Goal: Task Accomplishment & Management: Use online tool/utility

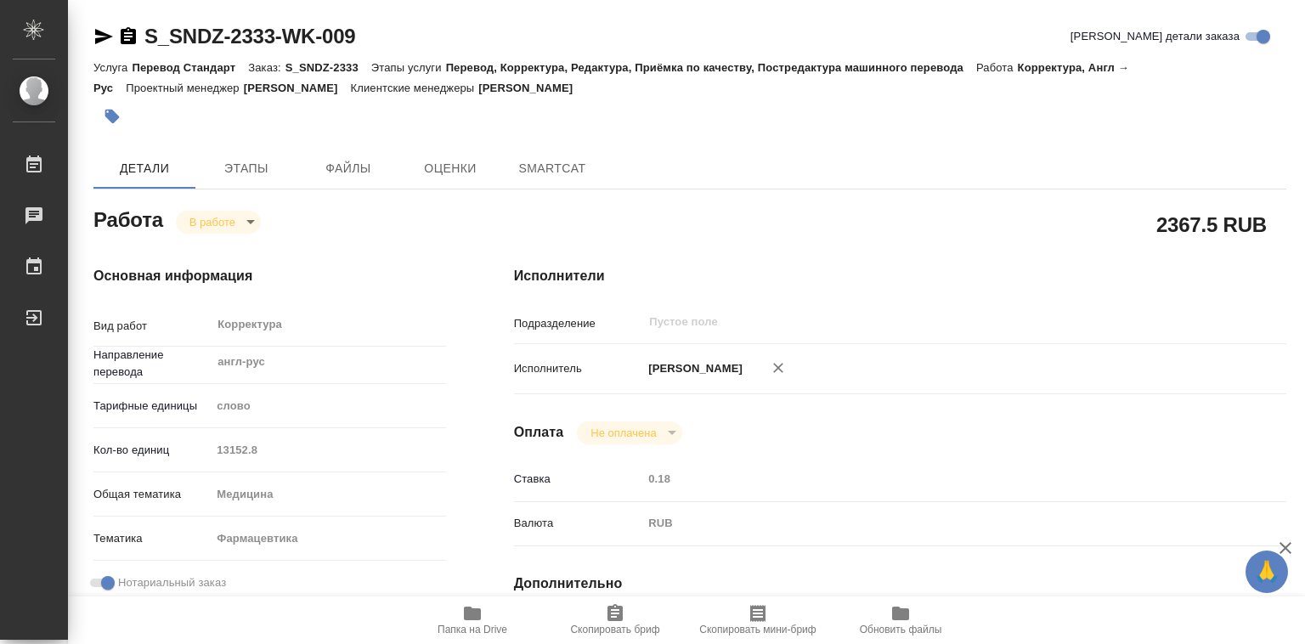
type textarea "x"
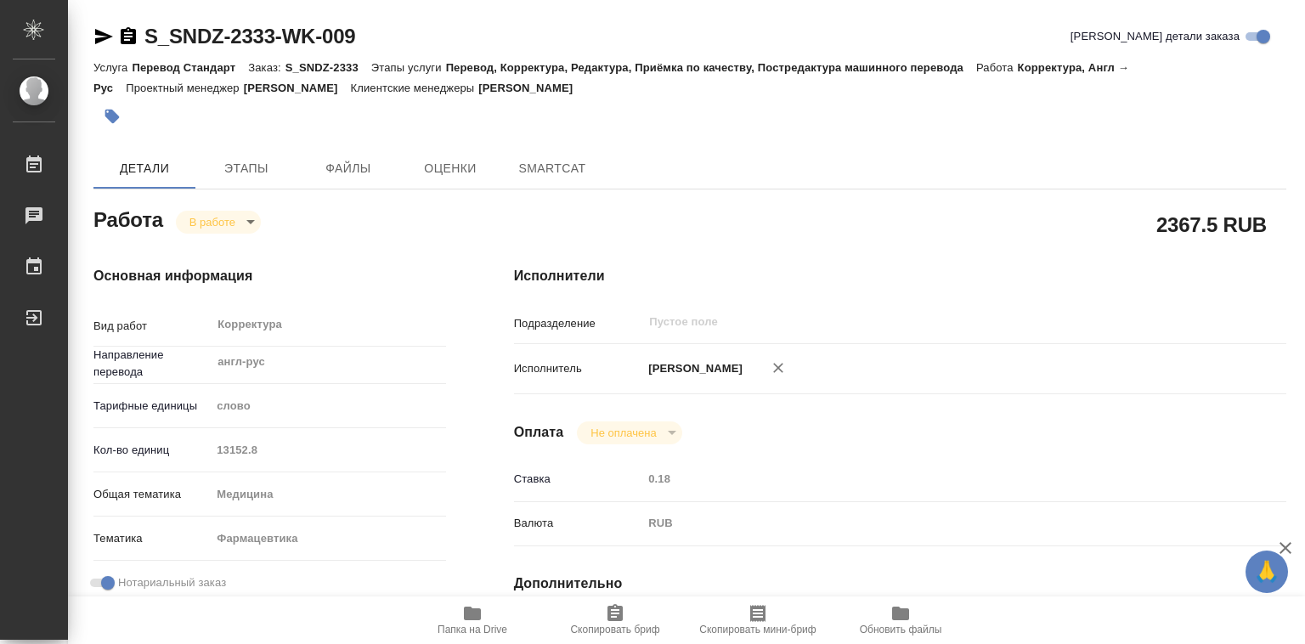
type textarea "x"
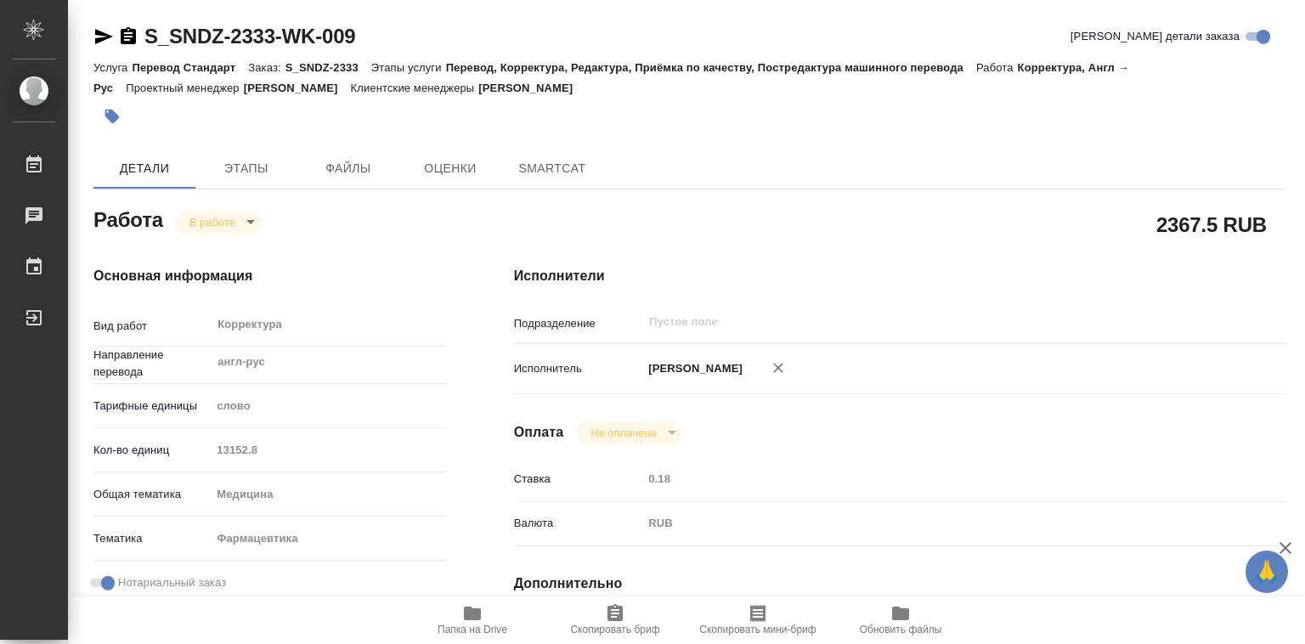
type textarea "x"
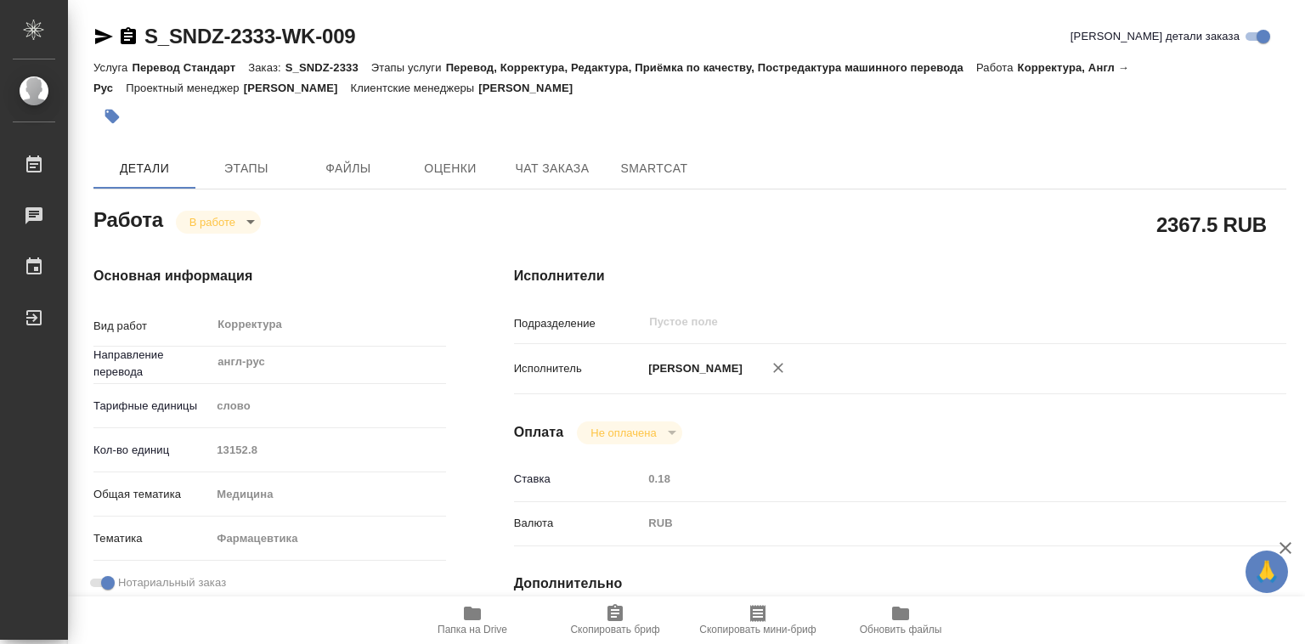
type textarea "x"
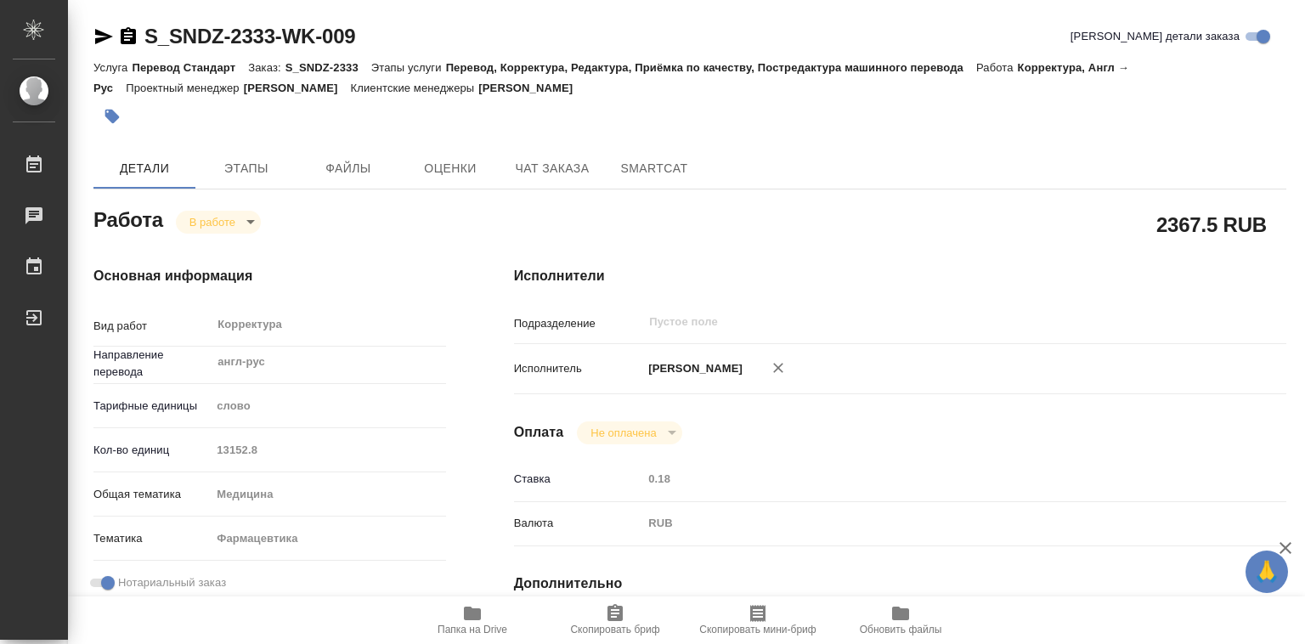
type textarea "x"
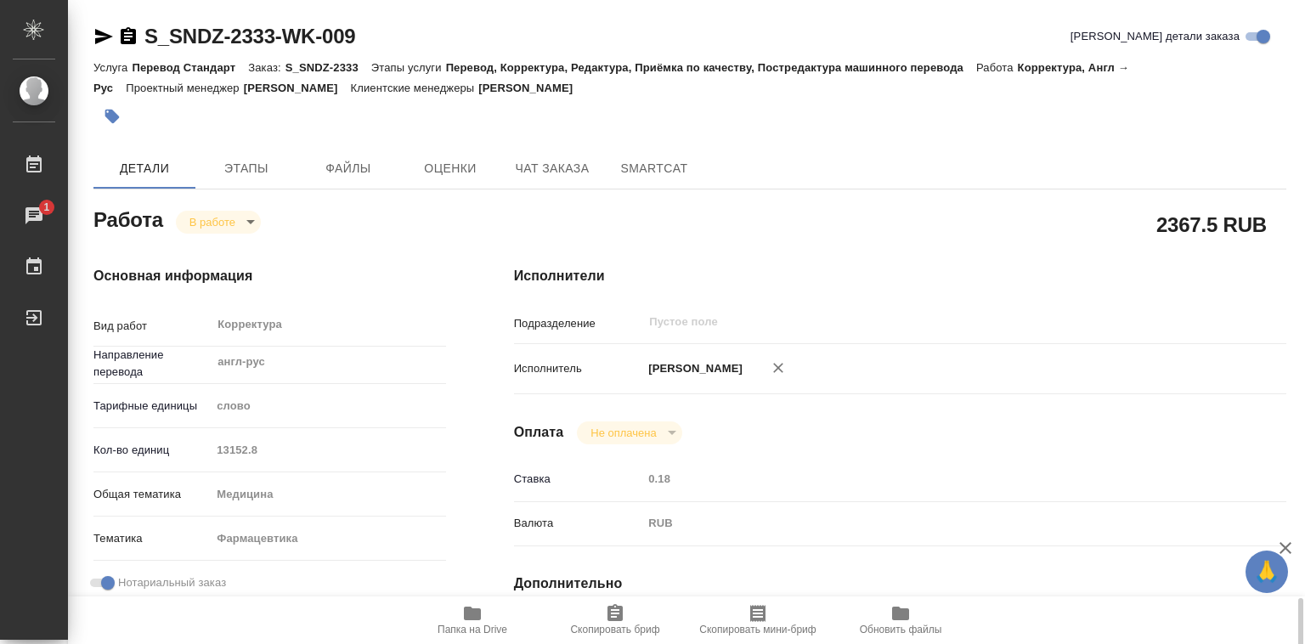
scroll to position [425, 0]
